Goal: Information Seeking & Learning: Compare options

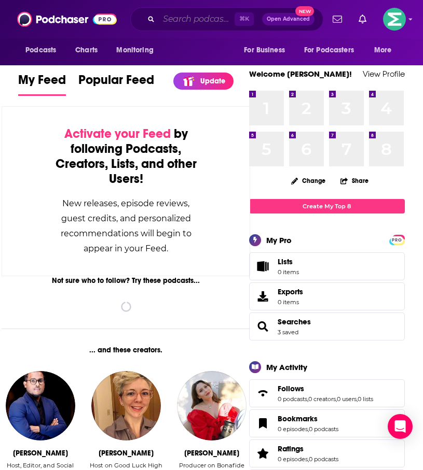
click at [213, 23] on input "Search podcasts, credits, & more..." at bounding box center [197, 19] width 76 height 17
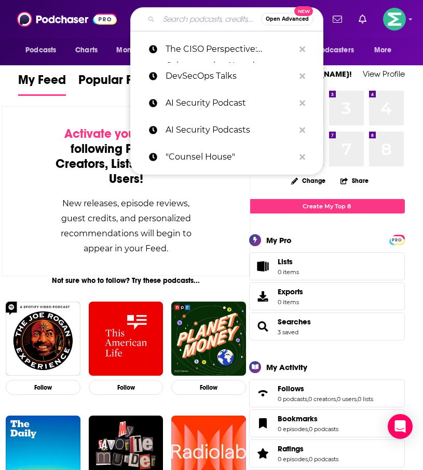
paste input "Business Security Weekly"
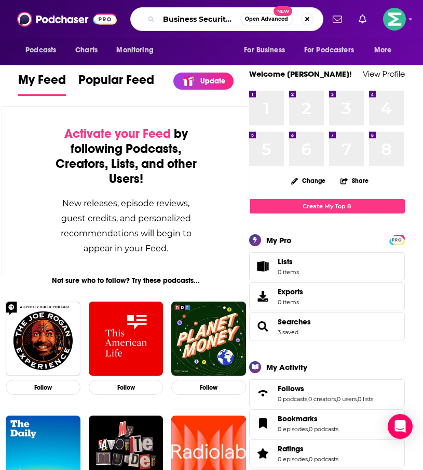
type input "Business Security Weekly"
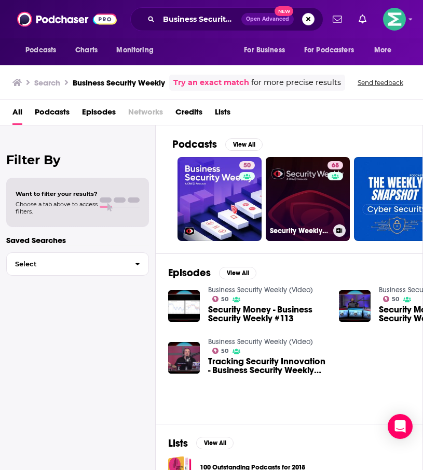
click at [295, 190] on link "68 Security Weekly Podcast Network (Video)" at bounding box center [308, 199] width 84 height 84
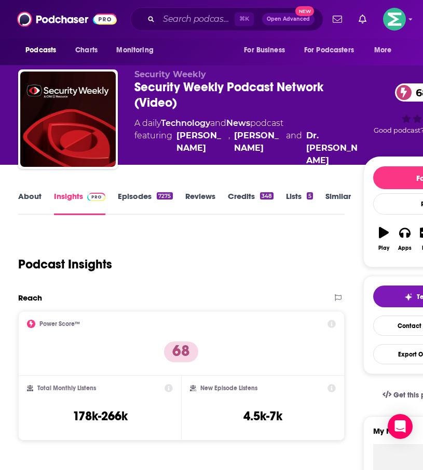
scroll to position [167, 0]
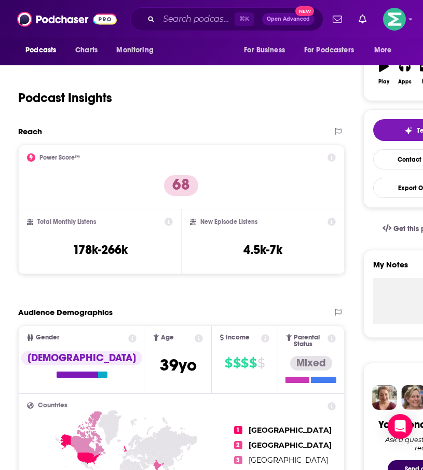
drag, startPoint x: 302, startPoint y: 244, endPoint x: 252, endPoint y: 246, distance: 49.8
click at [259, 244] on div "New Episode Listens 4.5k-7k" at bounding box center [262, 242] width 145 height 48
click at [124, 250] on h3 "178k-266k" at bounding box center [100, 250] width 55 height 16
click at [136, 247] on div "Total Monthly Listens 178k-266k" at bounding box center [100, 242] width 146 height 48
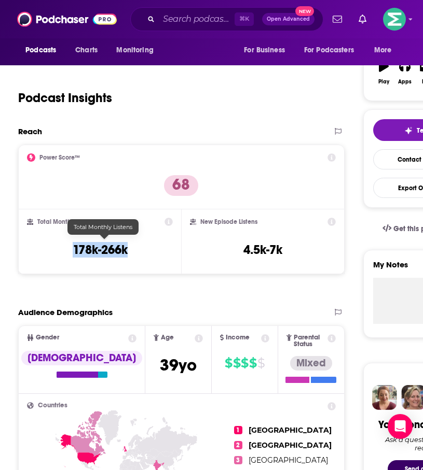
drag, startPoint x: 142, startPoint y: 245, endPoint x: 67, endPoint y: 245, distance: 75.2
click at [67, 245] on div "Total Monthly Listens 178k-266k" at bounding box center [100, 242] width 146 height 48
copy h3 "178k-266k"
click at [218, 23] on input "Search podcasts, credits, & more..." at bounding box center [197, 19] width 76 height 17
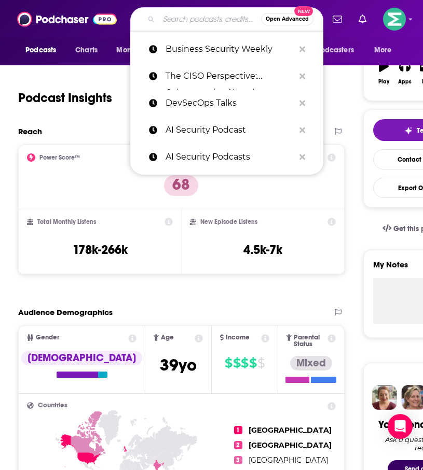
paste input "CISO Series"
type input "CISO Series"
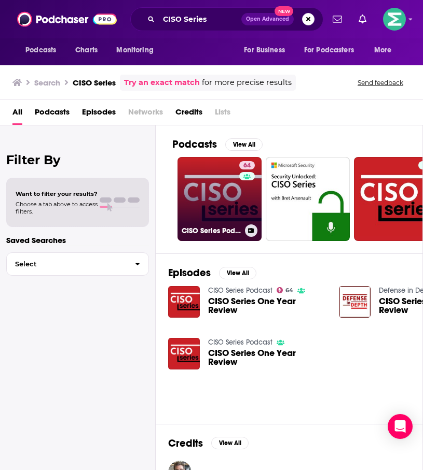
click at [217, 187] on link "64 CISO Series Podcast" at bounding box center [219, 199] width 84 height 84
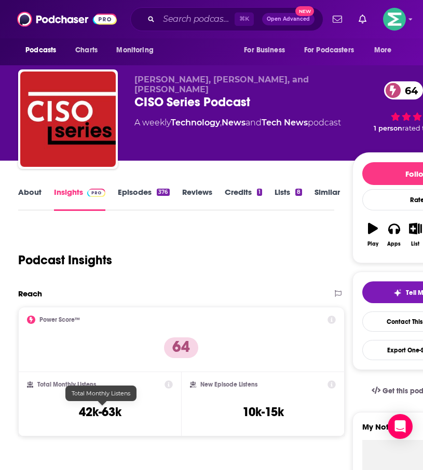
click at [128, 410] on div "Total Monthly Listens 42k-63k" at bounding box center [100, 405] width 146 height 48
drag, startPoint x: 129, startPoint y: 413, endPoint x: 78, endPoint y: 413, distance: 50.3
click at [78, 413] on div "Total Monthly Listens 42k-63k" at bounding box center [100, 405] width 146 height 48
copy h3 "42k-63k"
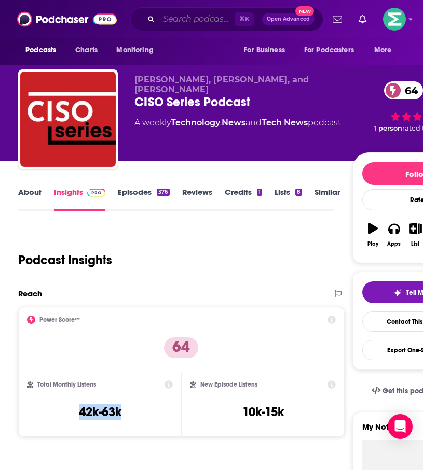
click at [204, 20] on input "Search podcasts, credits, & more..." at bounding box center [197, 19] width 76 height 17
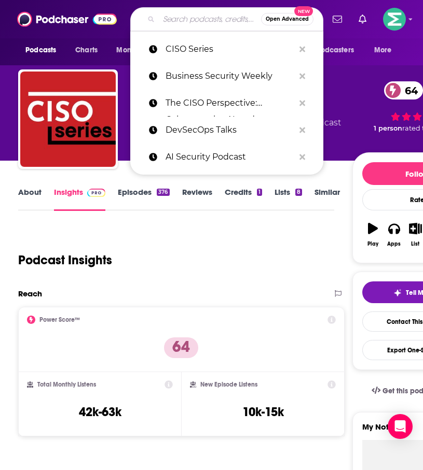
paste input "CyberWire CISO Perspectives"
type input "CyberWire CISO Perspectives"
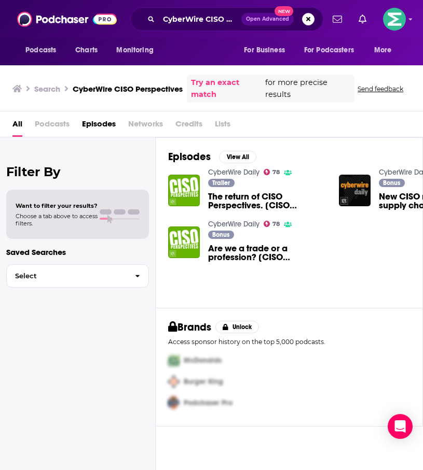
click at [189, 184] on img "The return of CISO Perspectives. [CISO Perspectives]" at bounding box center [184, 191] width 32 height 32
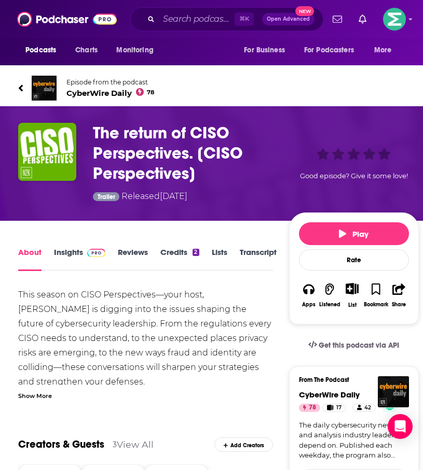
scroll to position [23, 0]
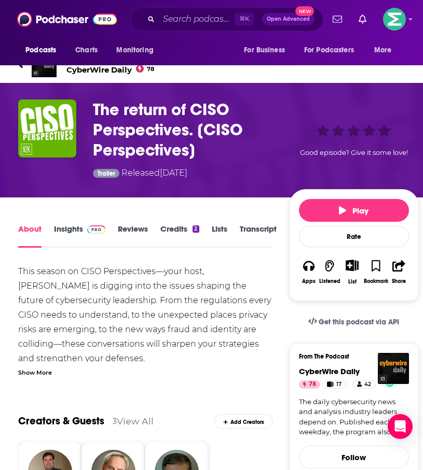
click at [80, 229] on link "Insights" at bounding box center [79, 236] width 51 height 24
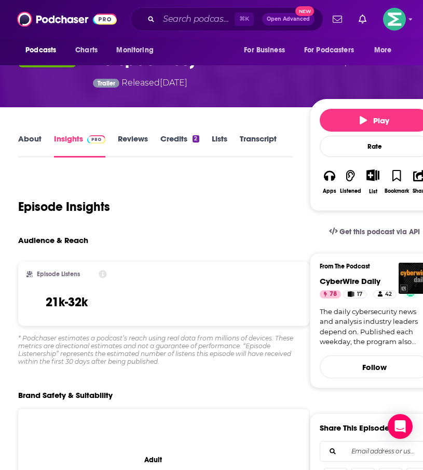
scroll to position [121, 0]
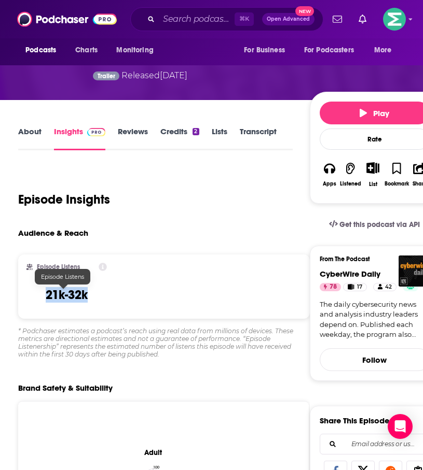
drag, startPoint x: 89, startPoint y: 295, endPoint x: 40, endPoint y: 295, distance: 48.2
click at [40, 295] on div "Episode Listens 21k-32k" at bounding box center [66, 287] width 80 height 48
copy h3 "21k-32k"
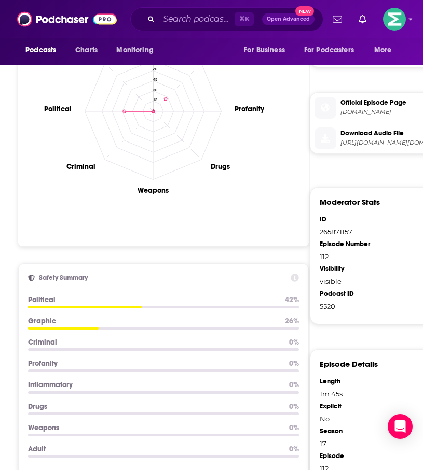
scroll to position [373, 0]
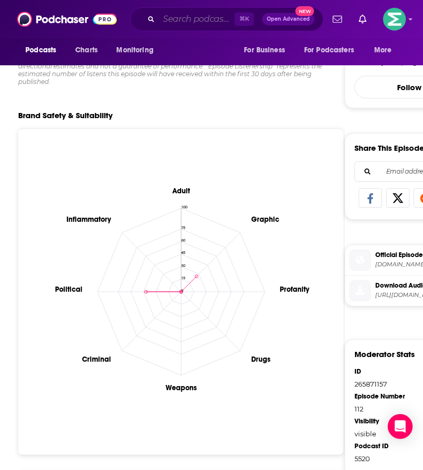
click at [177, 27] on input "Search podcasts, credits, & more..." at bounding box center [197, 19] width 76 height 17
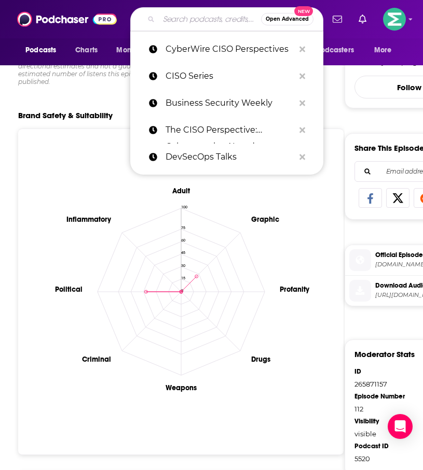
paste input "The New CISO"
type input "The New CISO"
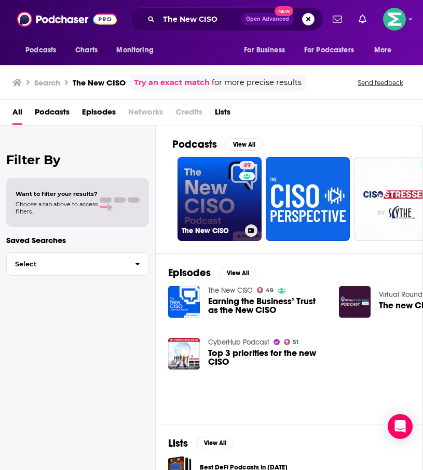
click at [193, 178] on link "49 The New CISO" at bounding box center [219, 199] width 84 height 84
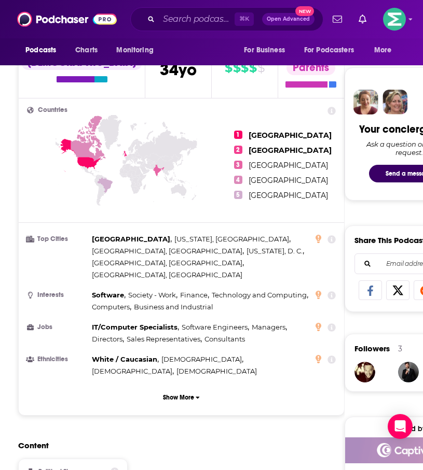
scroll to position [141, 0]
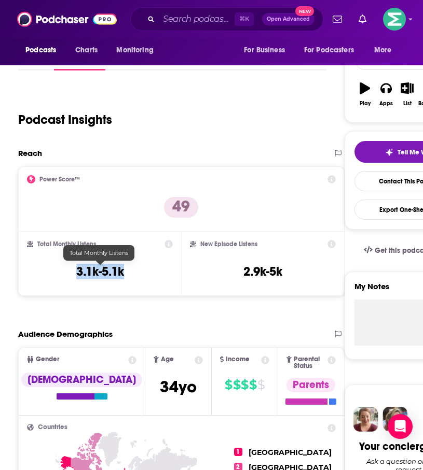
drag, startPoint x: 127, startPoint y: 273, endPoint x: 74, endPoint y: 272, distance: 53.4
click at [73, 272] on div "Total Monthly Listens 3.1k-5.1k" at bounding box center [100, 264] width 146 height 48
copy h3 "3.1k-5.1k"
click at [181, 21] on input "Search podcasts, credits, & more..." at bounding box center [197, 19] width 76 height 17
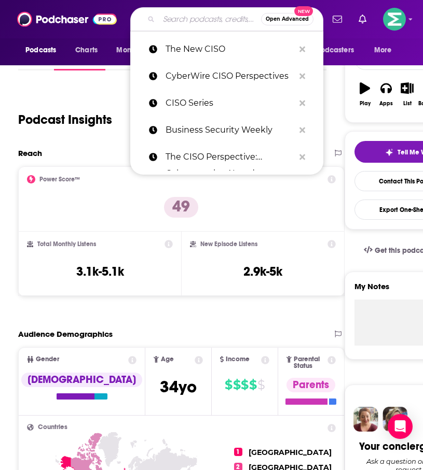
paste input "The Virtual CISO Podcast"
type input "The Virtual CISO Podcast"
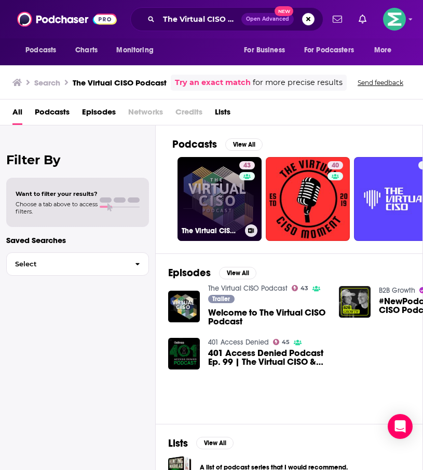
click at [219, 202] on link "43 The Virtual CISO Podcast" at bounding box center [219, 199] width 84 height 84
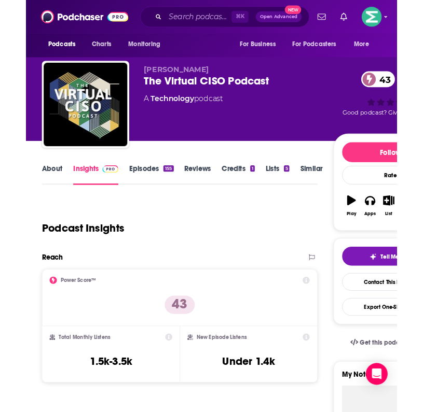
scroll to position [204, 0]
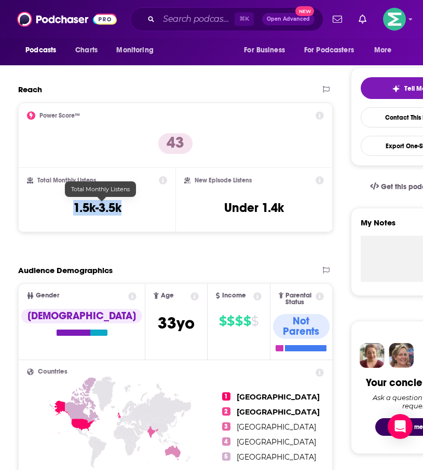
drag, startPoint x: 131, startPoint y: 211, endPoint x: 75, endPoint y: 210, distance: 55.5
click at [75, 210] on div "Total Monthly Listens 1.5k-3.5k" at bounding box center [97, 200] width 140 height 48
copy h3 "1.5k-3.5k"
